Goal: Task Accomplishment & Management: Manage account settings

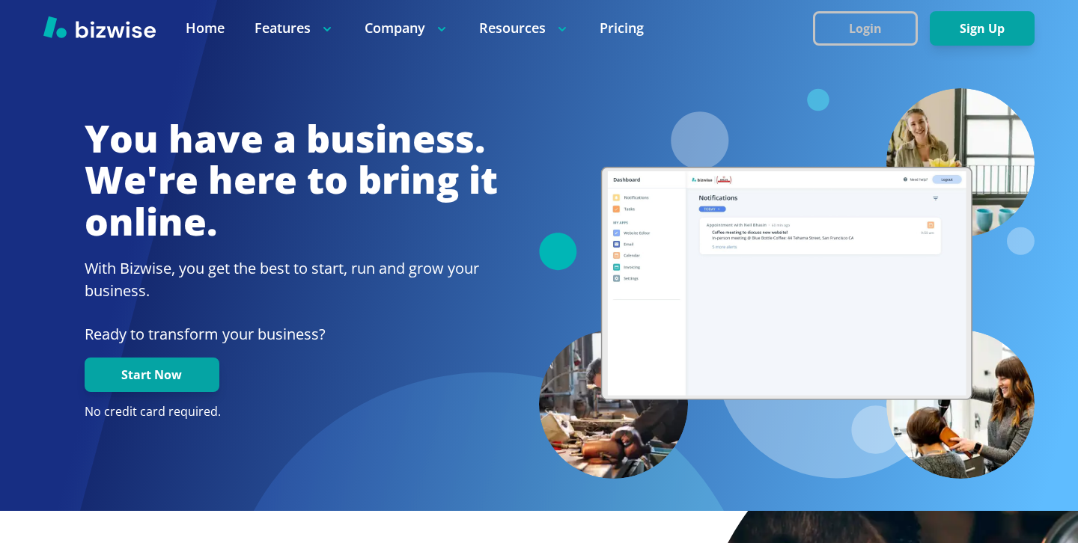
click at [857, 43] on button "Login" at bounding box center [865, 28] width 105 height 34
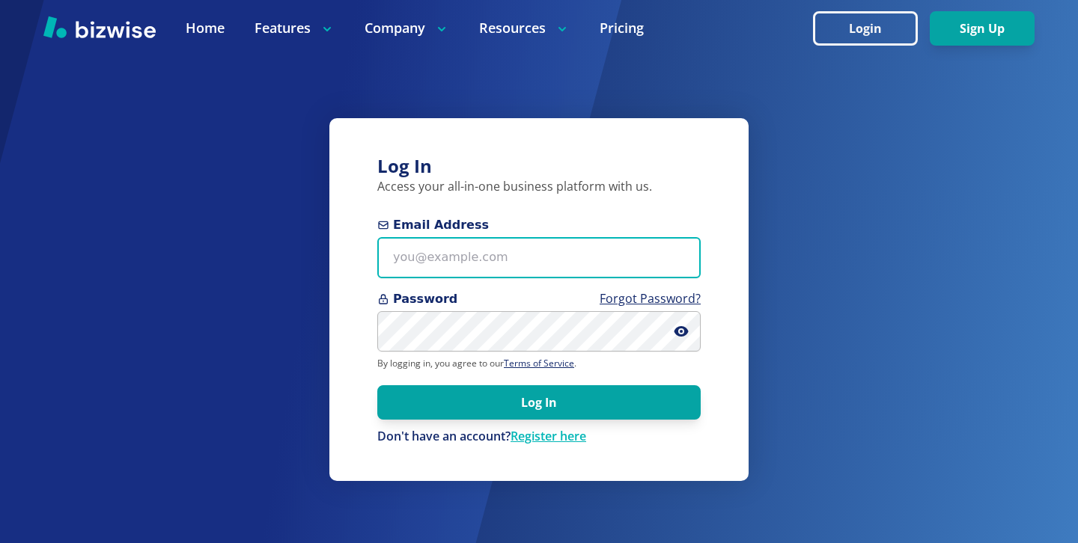
click at [417, 245] on input "Email Address" at bounding box center [538, 257] width 323 height 41
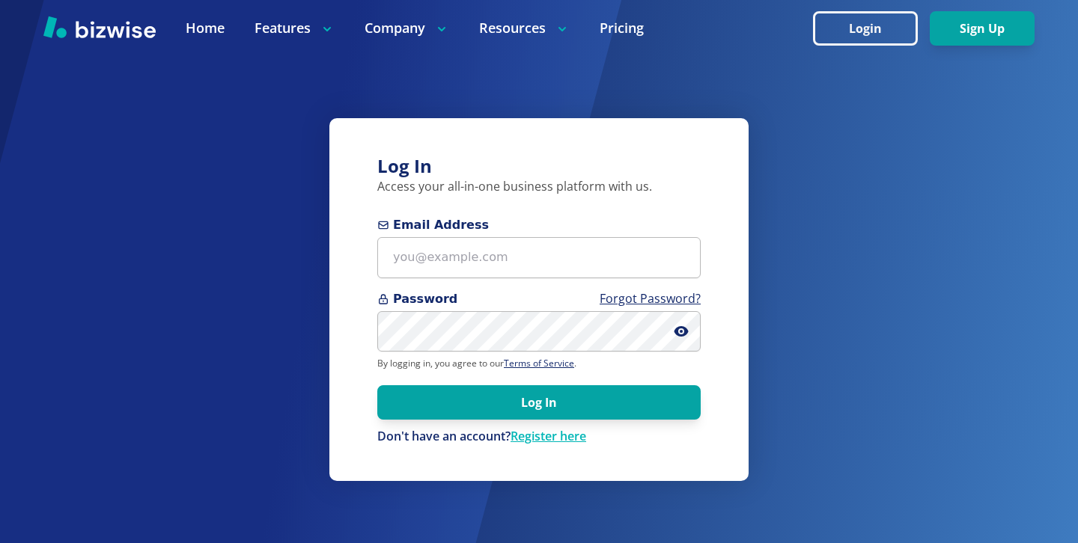
click at [485, 353] on form "Email Address Password Forgot Password? By logging in, you agree to our Terms o…" at bounding box center [538, 330] width 323 height 229
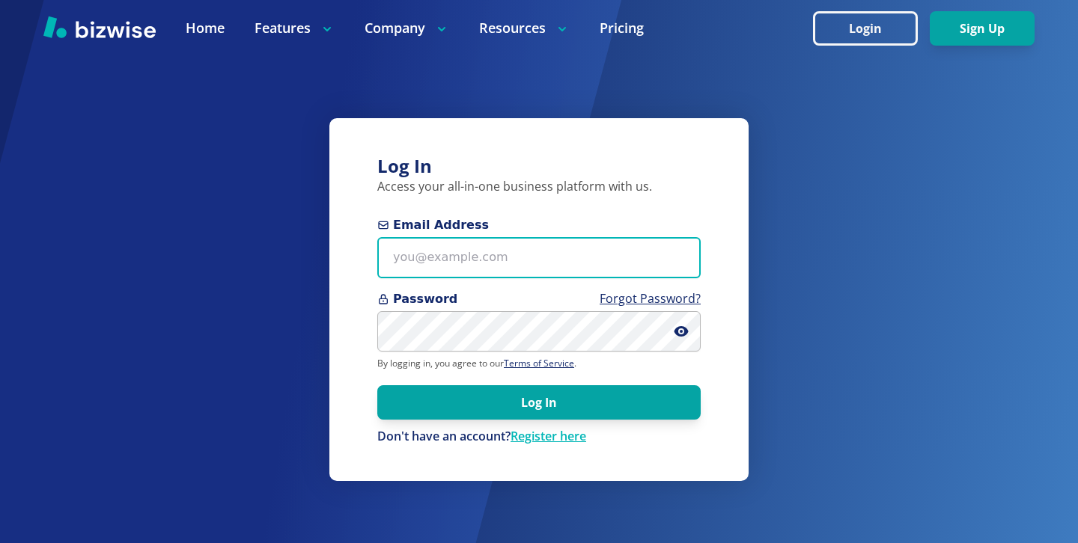
click at [596, 243] on input "Email Address" at bounding box center [538, 257] width 323 height 41
paste input "thomascarterone@gmail.com"
type input "thomascarterone@gmail.com"
click at [377, 385] on button "Log In" at bounding box center [538, 402] width 323 height 34
